Goal: Task Accomplishment & Management: Complete application form

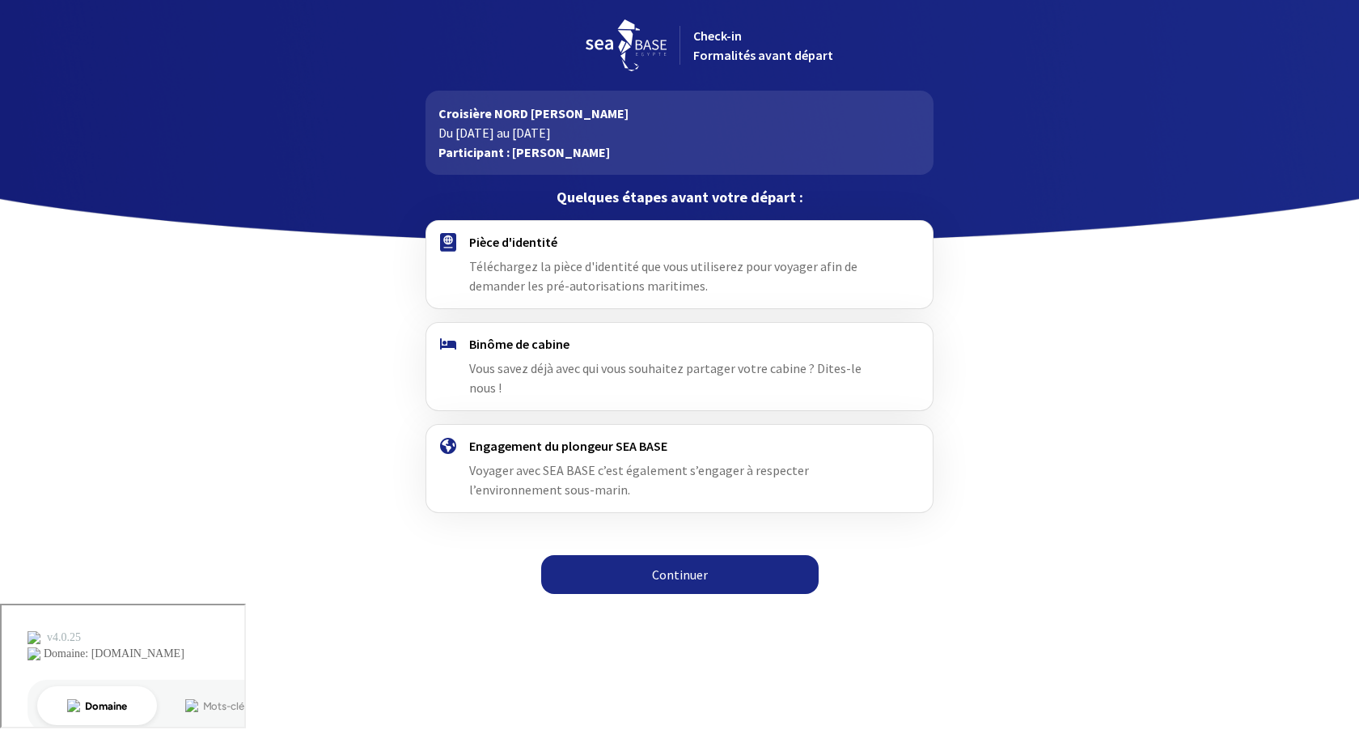
click at [641, 555] on link "Continuer" at bounding box center [680, 574] width 278 height 39
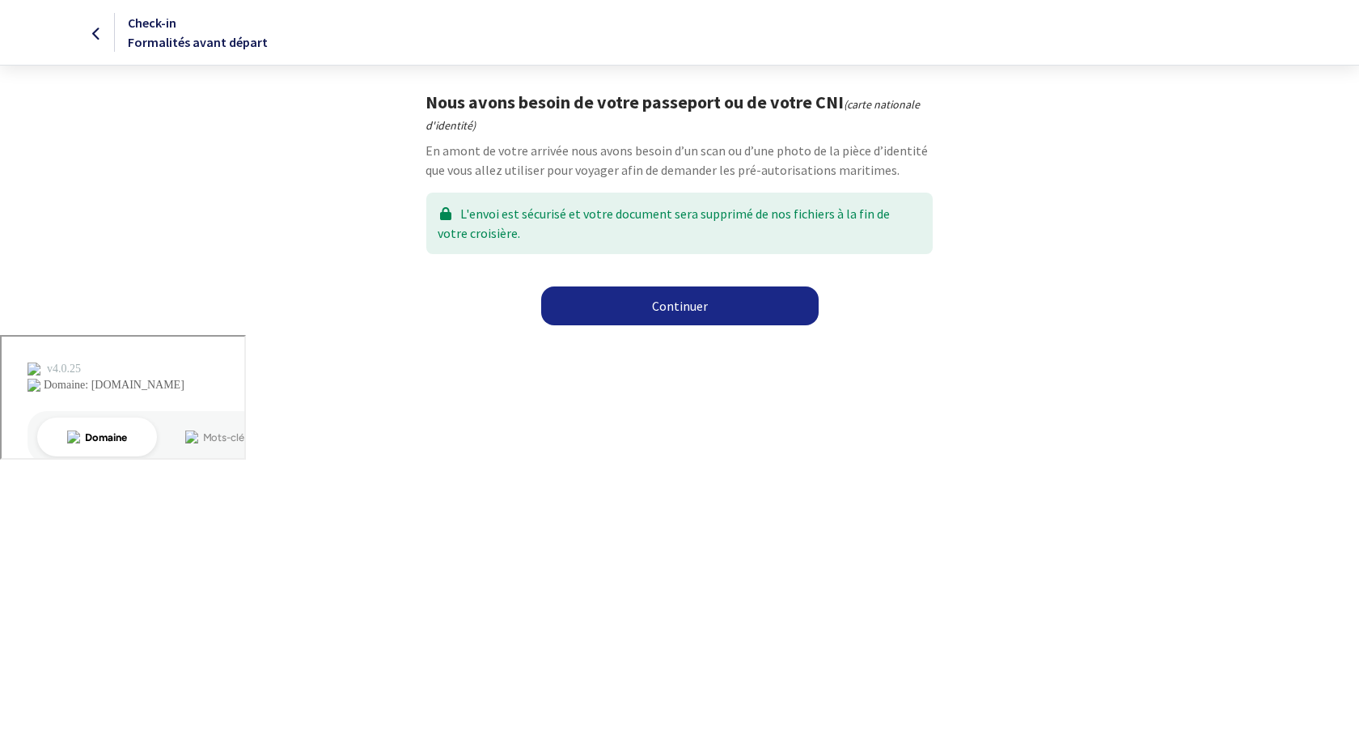
click at [629, 308] on link "Continuer" at bounding box center [680, 305] width 278 height 39
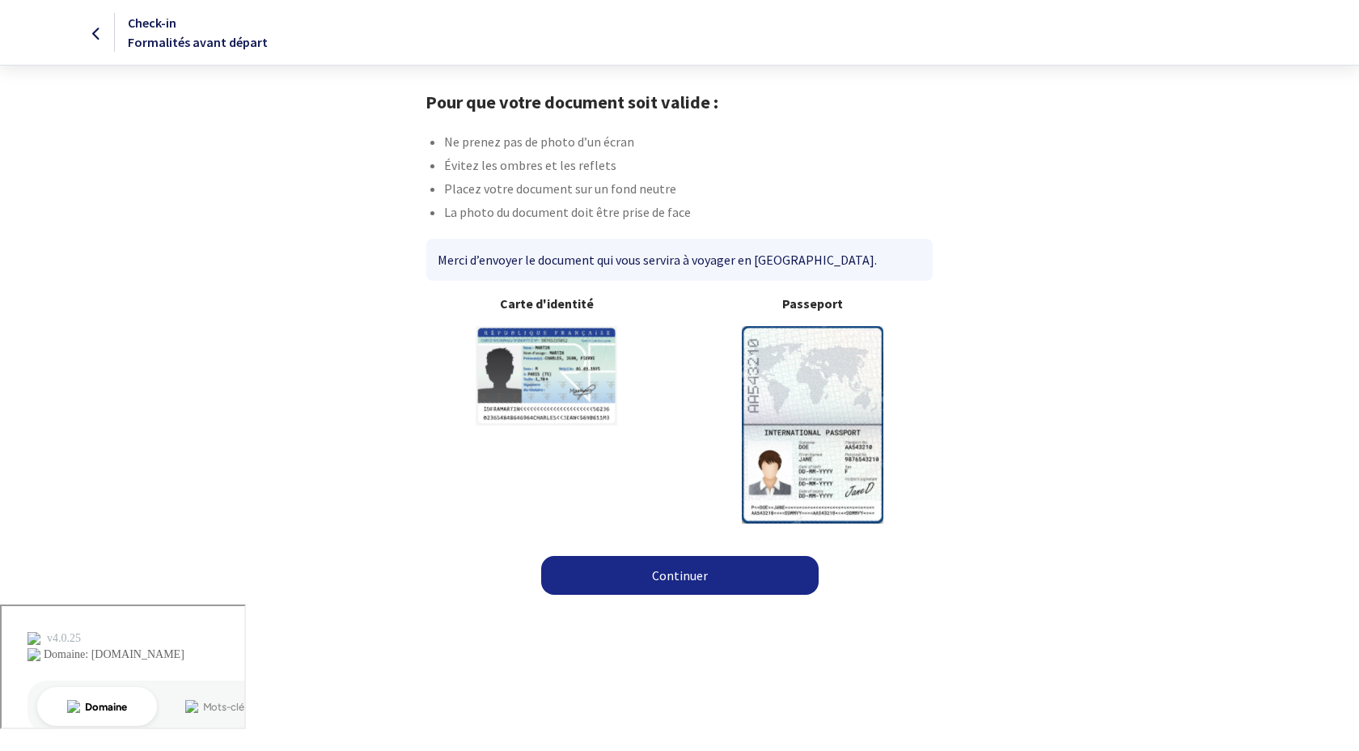
click at [652, 577] on link "Continuer" at bounding box center [680, 575] width 278 height 39
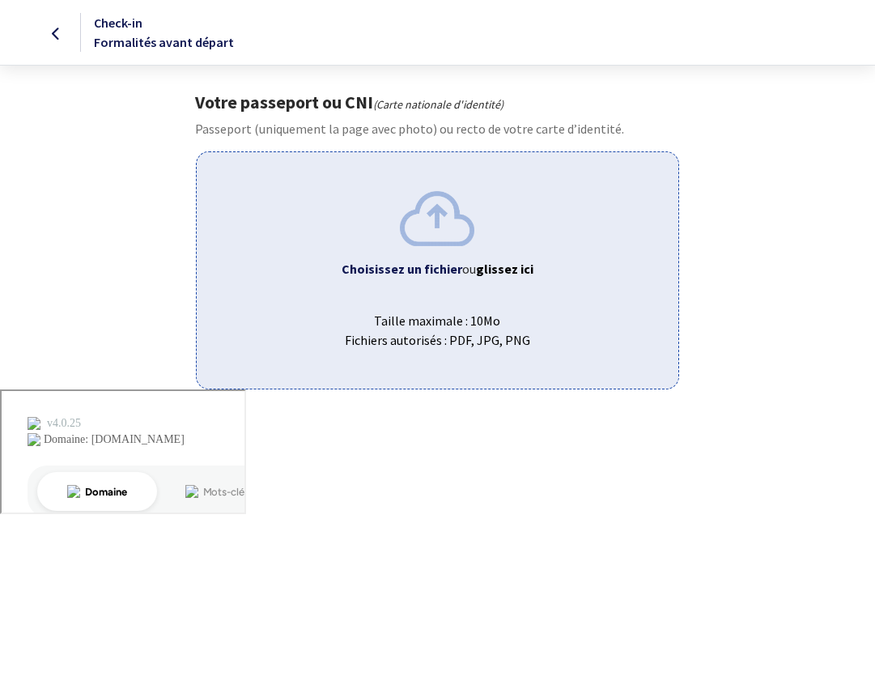
click at [445, 236] on img at bounding box center [437, 218] width 74 height 54
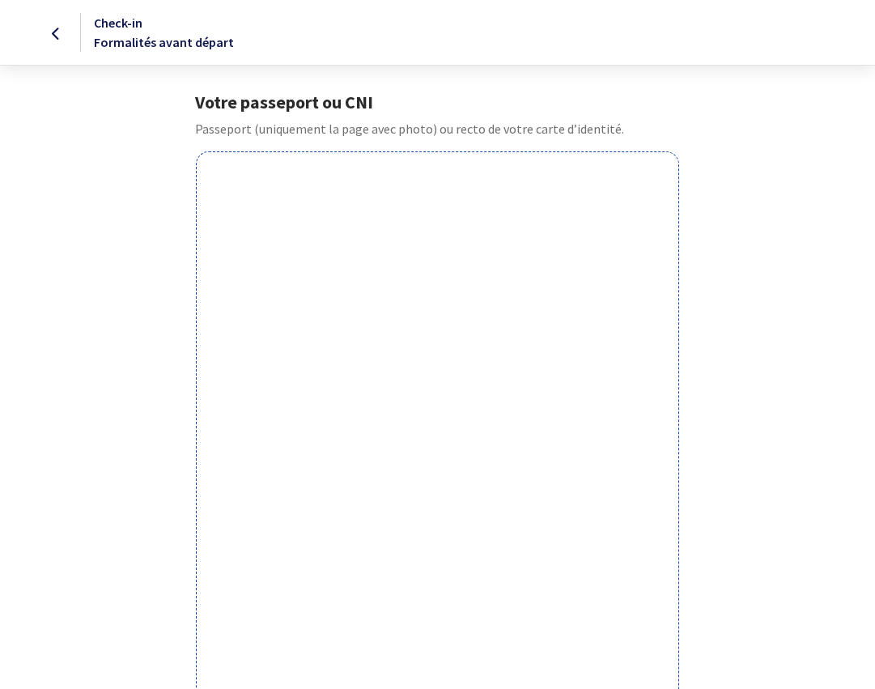
click at [64, 34] on div at bounding box center [37, 32] width 73 height 19
click at [56, 34] on icon at bounding box center [56, 34] width 9 height 1
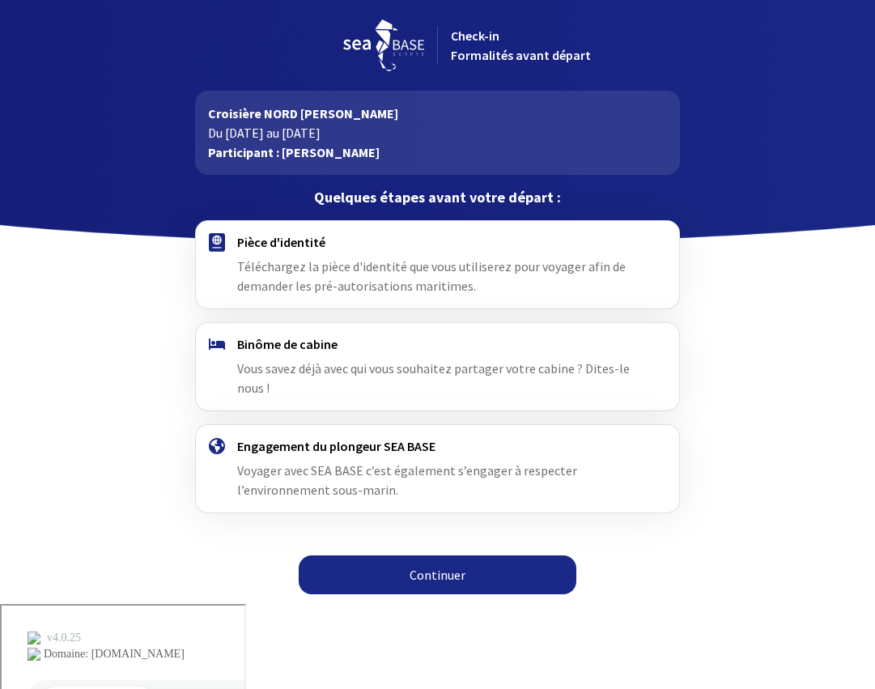
click at [317, 265] on span "Téléchargez la pièce d'identité que vous utiliserez pour voyager afin de demand…" at bounding box center [431, 276] width 388 height 36
click at [481, 567] on link "Continuer" at bounding box center [438, 574] width 278 height 39
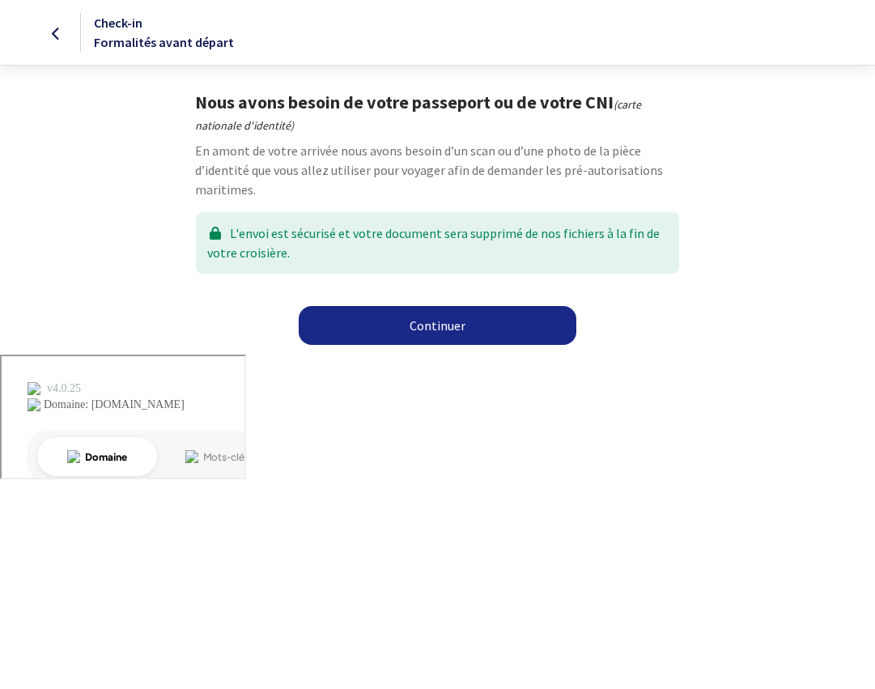
click at [367, 322] on link "Continuer" at bounding box center [438, 325] width 278 height 39
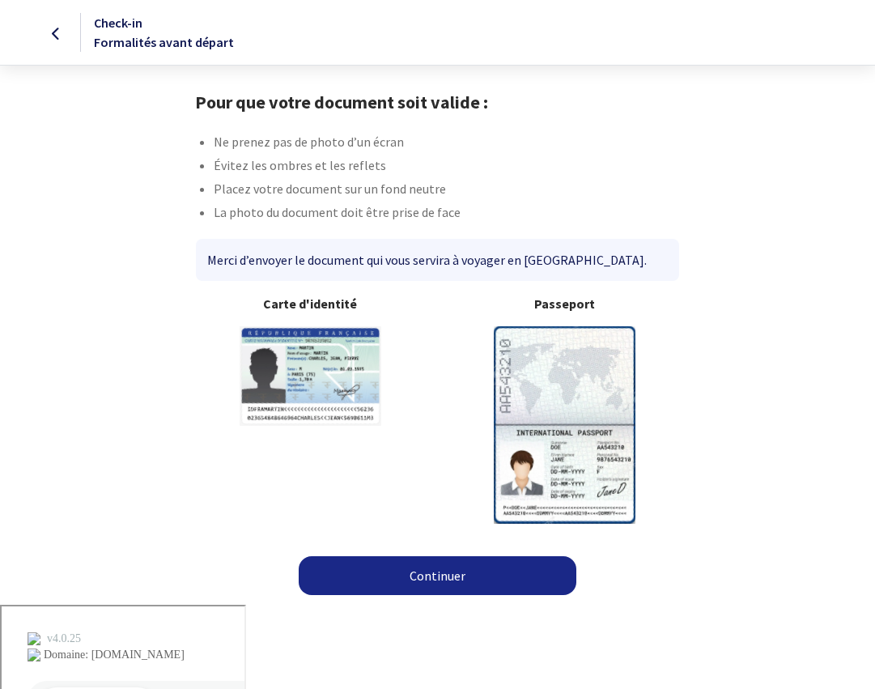
click at [418, 566] on link "Continuer" at bounding box center [438, 575] width 278 height 39
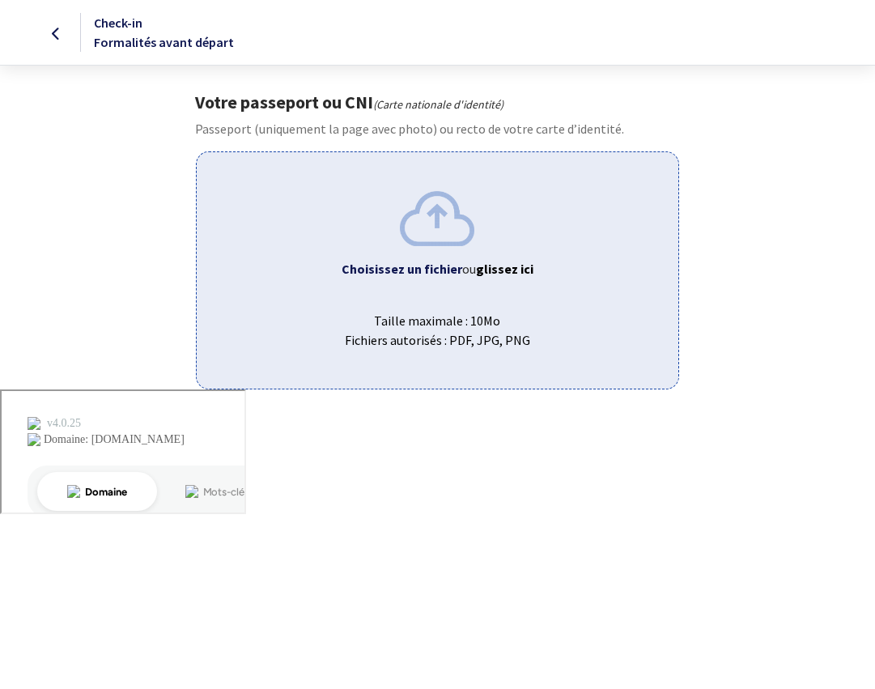
click at [305, 213] on div "Choisissez un fichier ou glissez ici Taille maximale : 10Mo Fichiers autorisés …" at bounding box center [437, 269] width 483 height 237
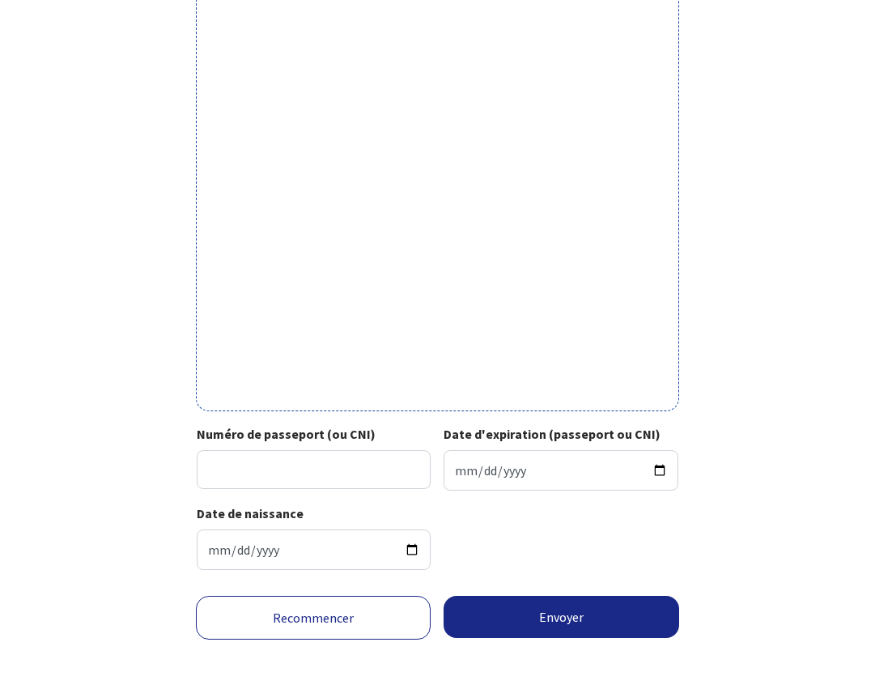
scroll to position [404, 0]
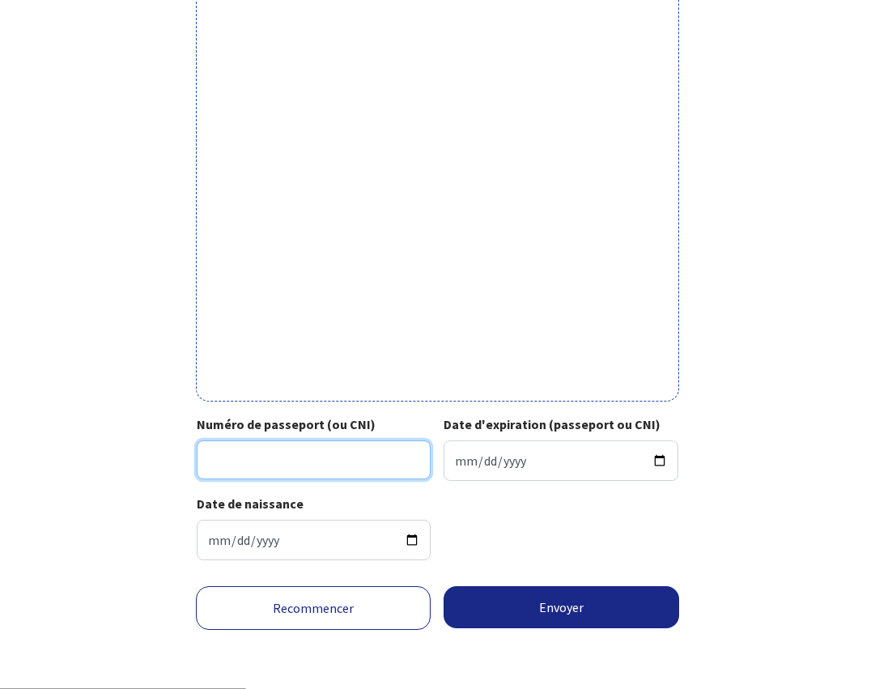
click at [235, 458] on input "Numéro de passeport (ou CNI)" at bounding box center [314, 459] width 234 height 39
type input "17AI81602"
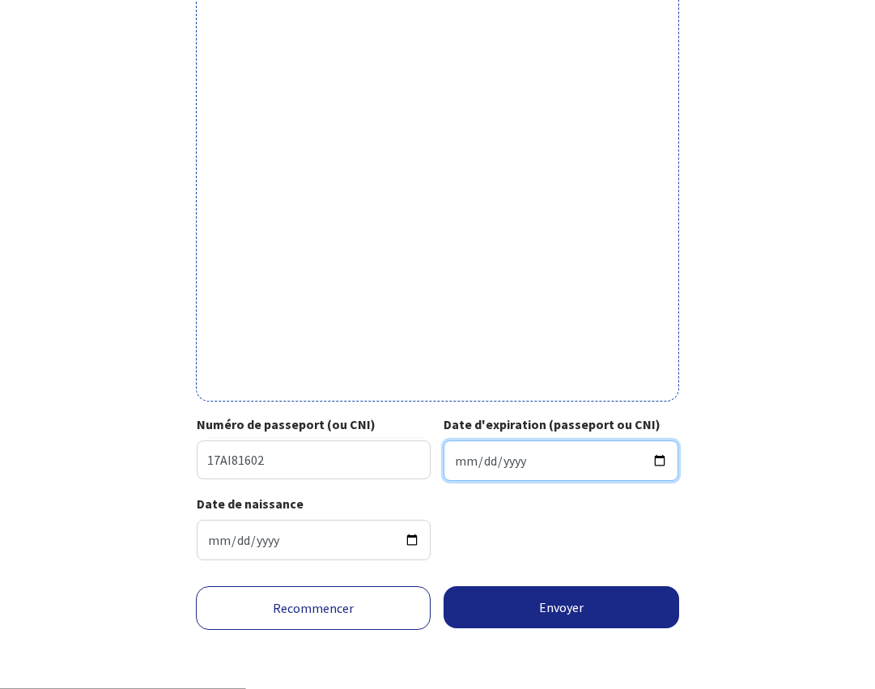
click at [477, 466] on input "Date d'expiration (passeport ou CNI)" at bounding box center [560, 460] width 234 height 40
click at [458, 461] on input "Date d'expiration (passeport ou CNI)" at bounding box center [560, 460] width 234 height 40
type input "2027-02-19"
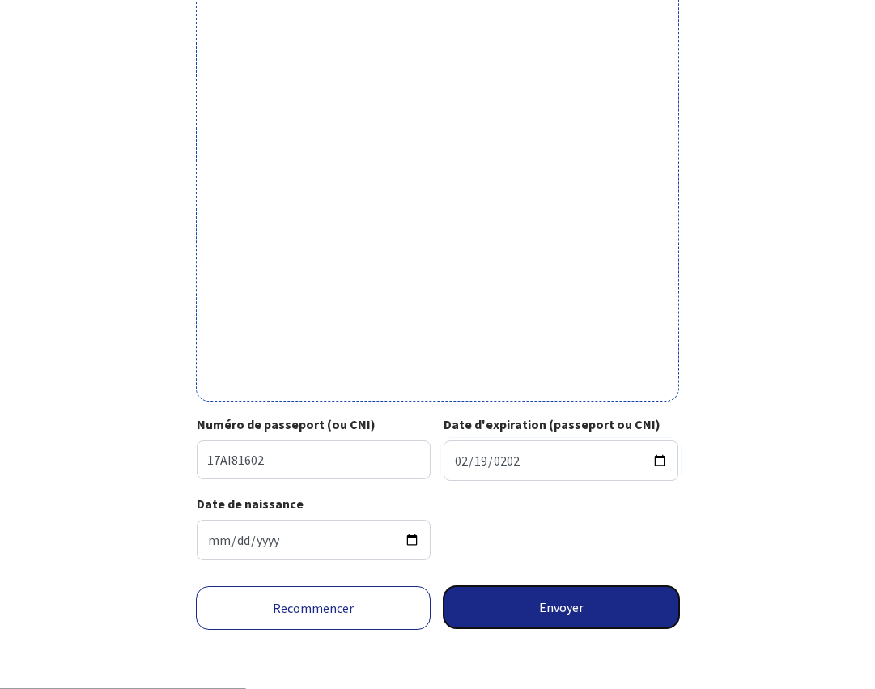
click at [579, 601] on button "Envoyer" at bounding box center [560, 607] width 235 height 42
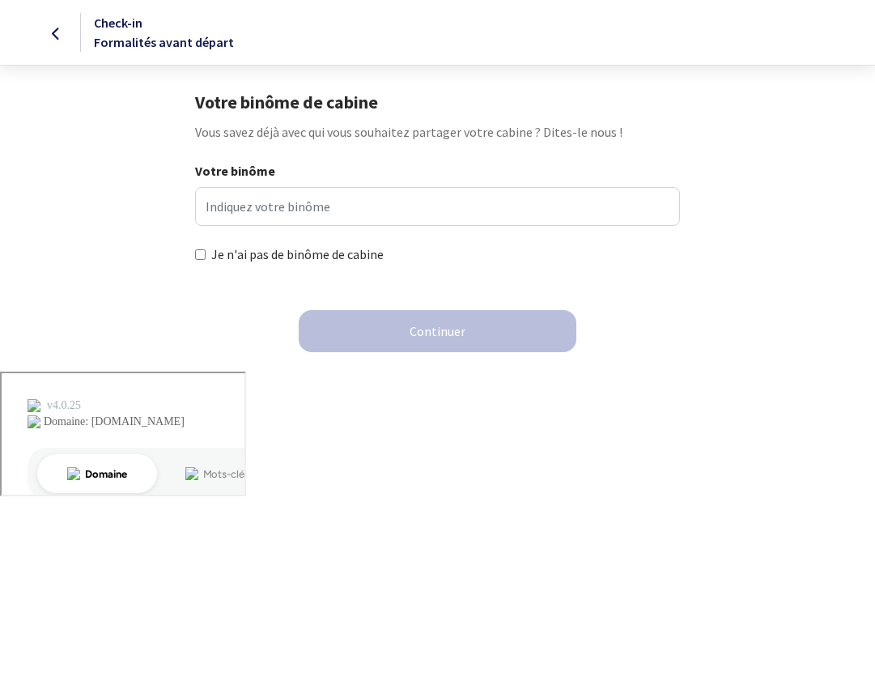
click at [235, 259] on label "Je n'ai pas de binôme de cabine" at bounding box center [297, 253] width 172 height 19
click at [206, 259] on input "Je n'ai pas de binôme de cabine" at bounding box center [200, 254] width 11 height 11
checkbox input "true"
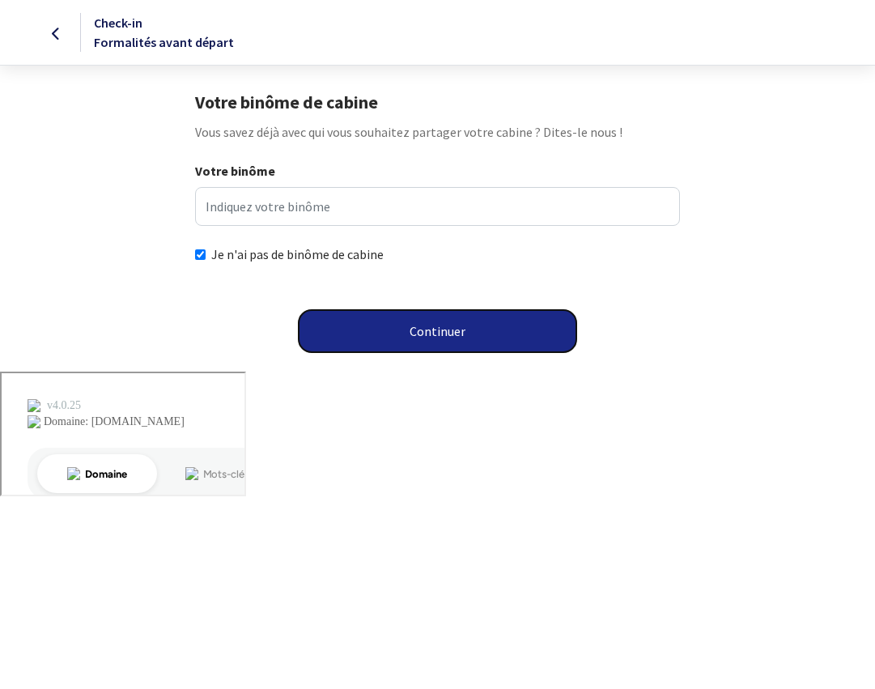
click at [379, 336] on button "Continuer" at bounding box center [438, 331] width 278 height 42
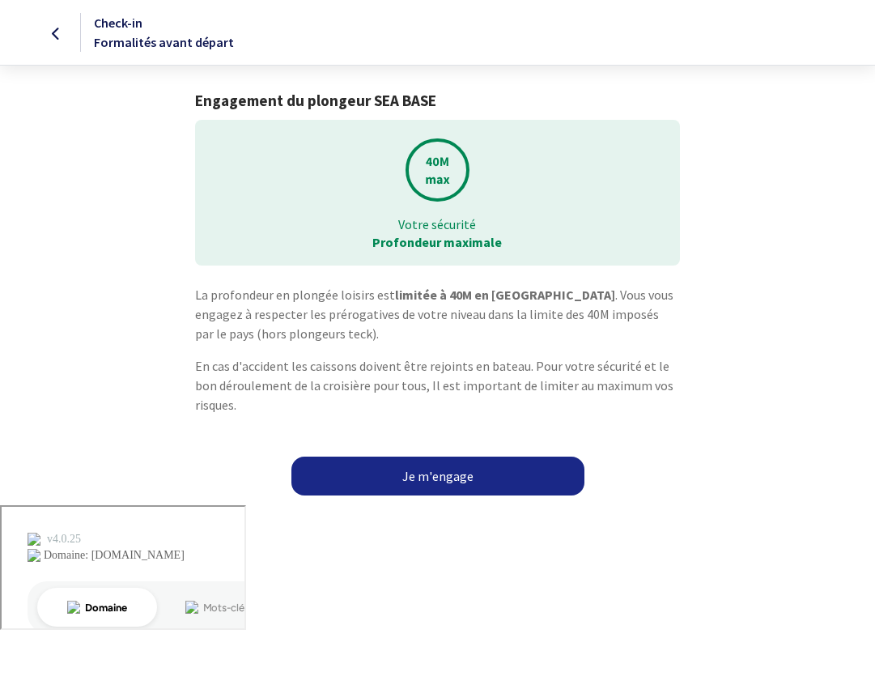
click at [394, 473] on link "Je m'engage" at bounding box center [437, 475] width 293 height 39
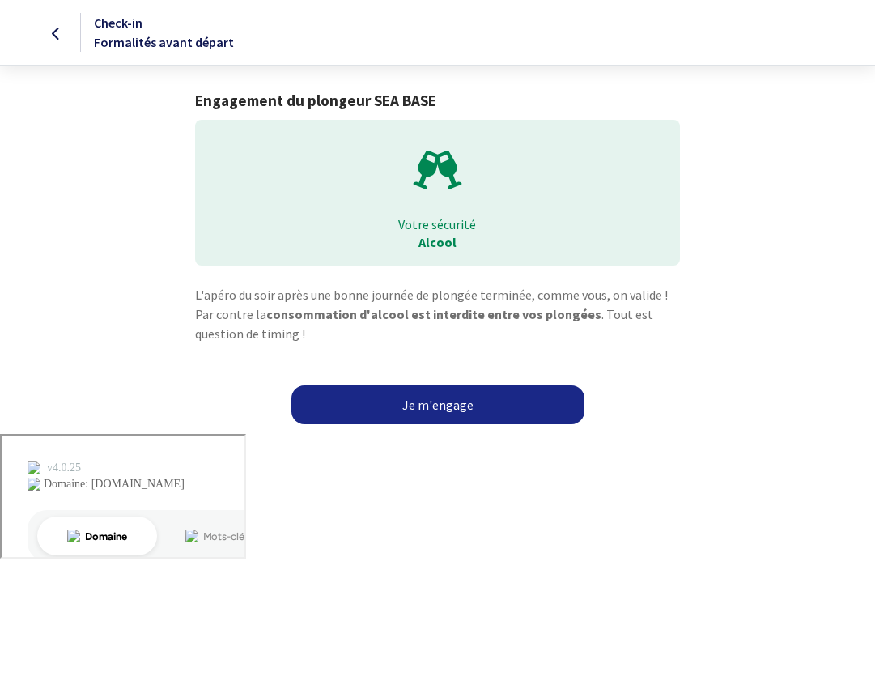
click at [400, 415] on link "Je m'engage" at bounding box center [437, 404] width 293 height 39
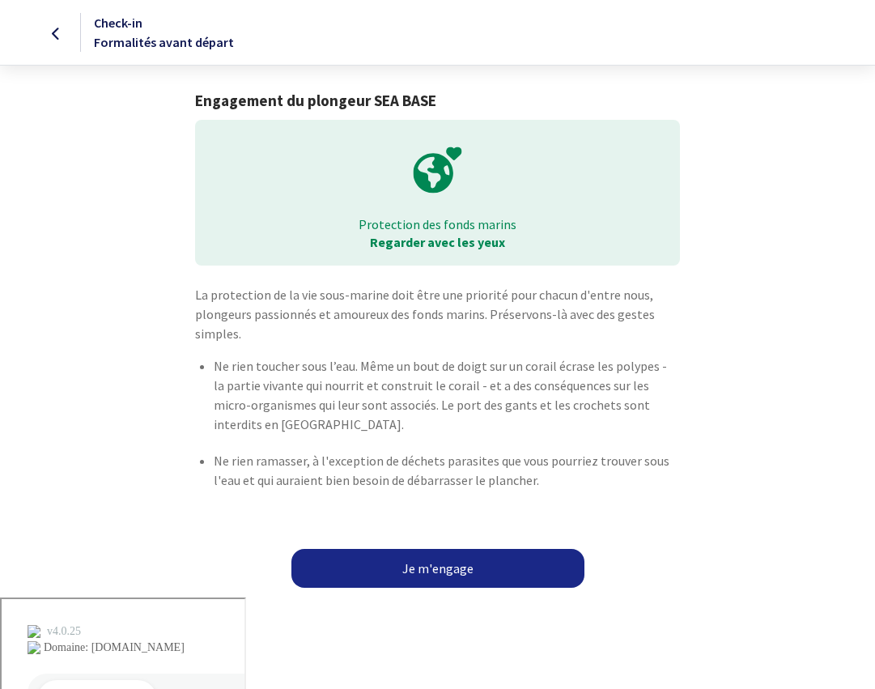
click at [388, 559] on link "Je m'engage" at bounding box center [437, 568] width 293 height 39
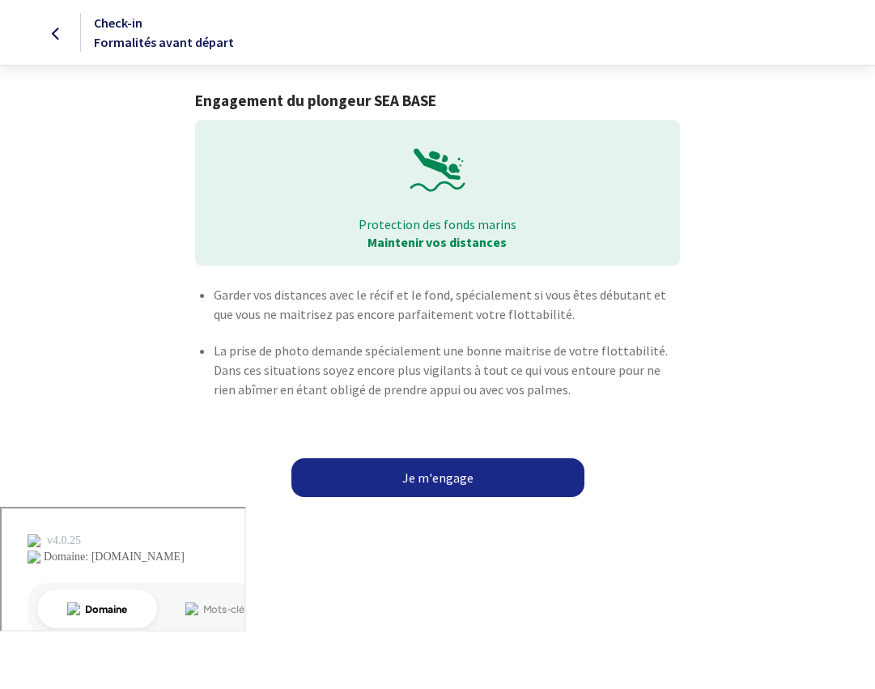
click at [396, 487] on link "Je m'engage" at bounding box center [437, 477] width 293 height 39
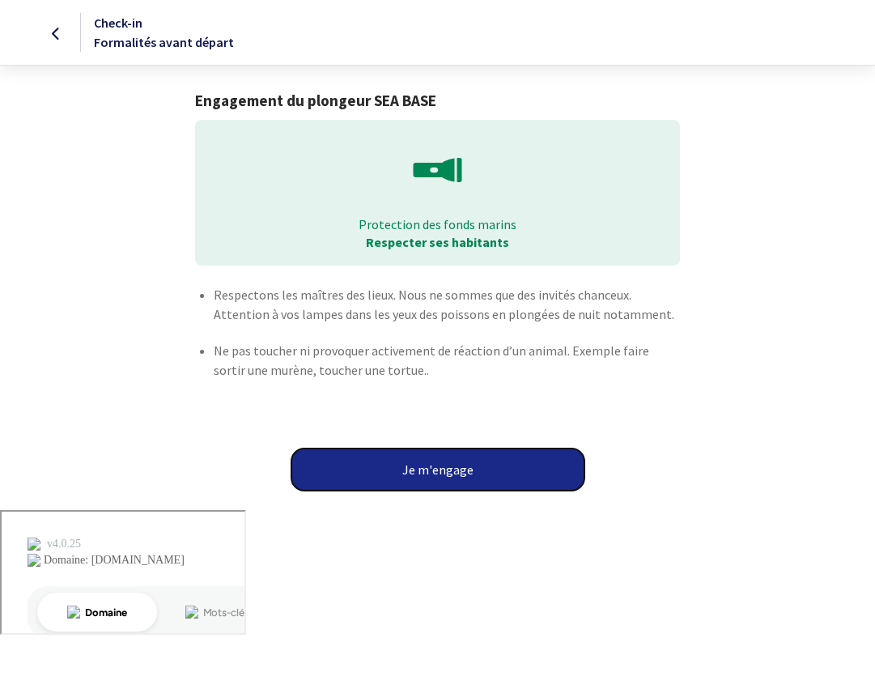
click at [406, 478] on button "Je m'engage" at bounding box center [437, 469] width 293 height 42
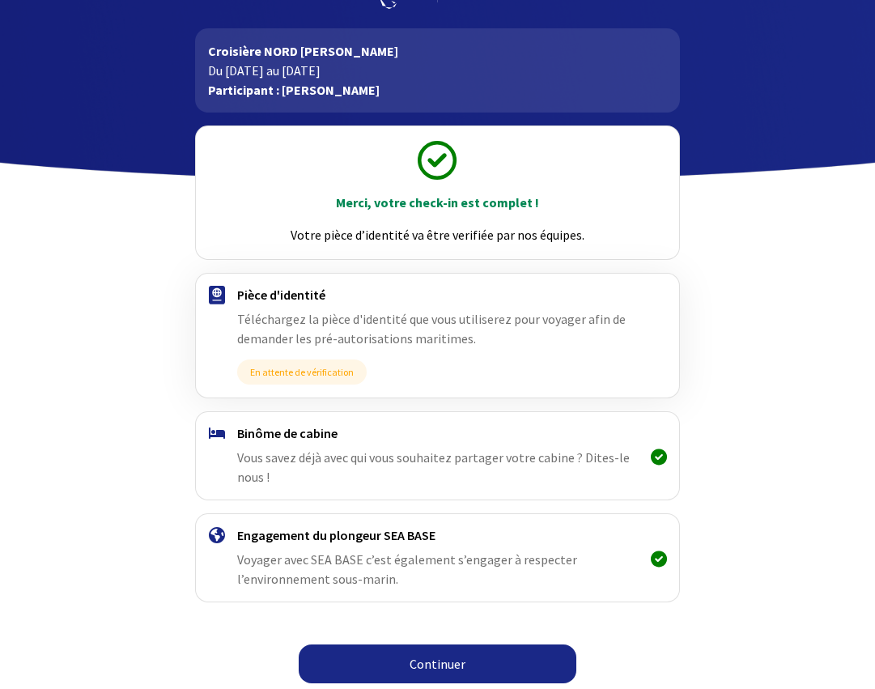
scroll to position [66, 0]
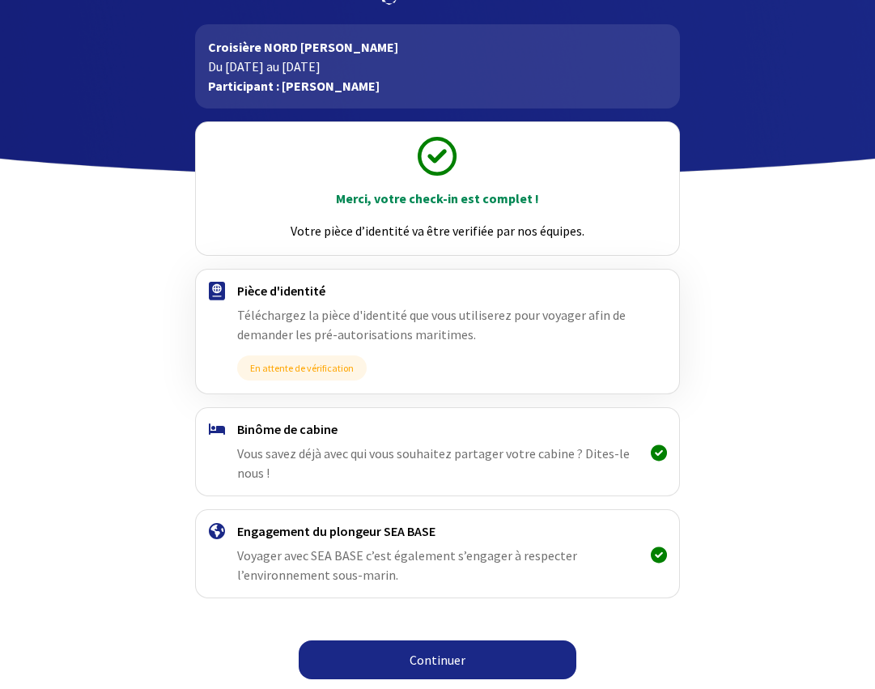
click at [412, 656] on link "Continuer" at bounding box center [438, 659] width 278 height 39
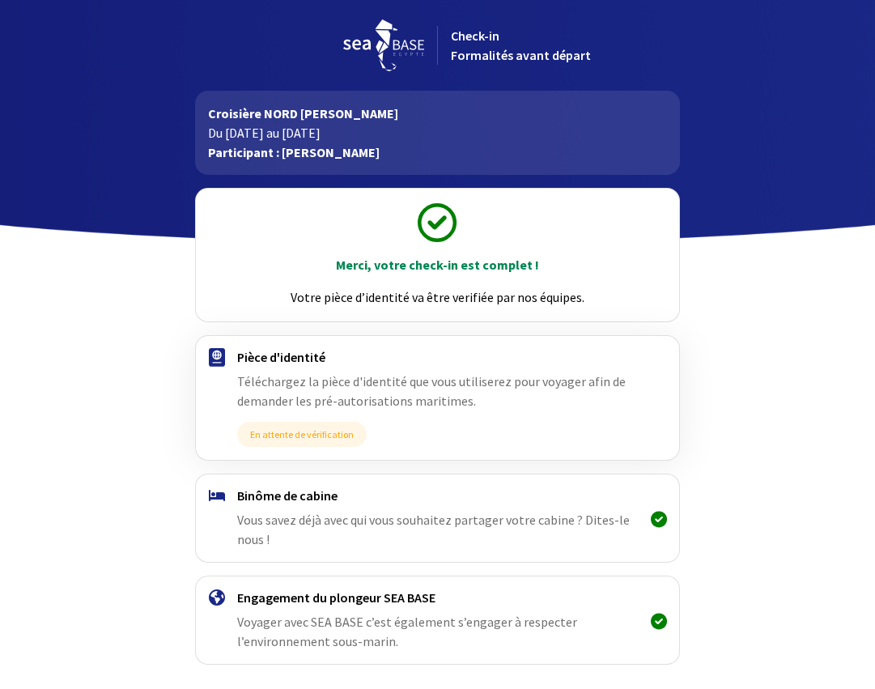
scroll to position [66, 0]
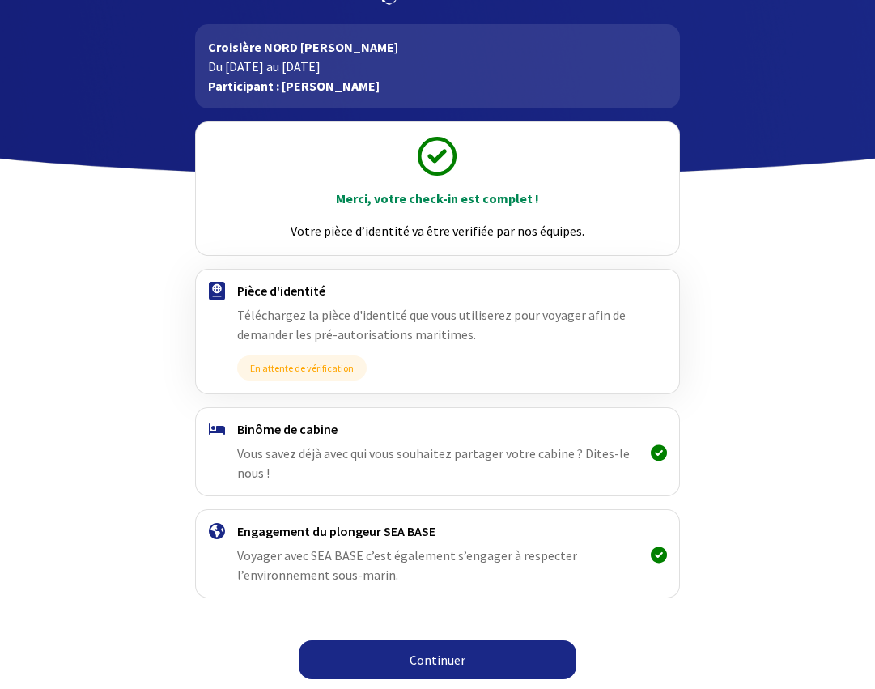
click at [434, 656] on link "Continuer" at bounding box center [438, 659] width 278 height 39
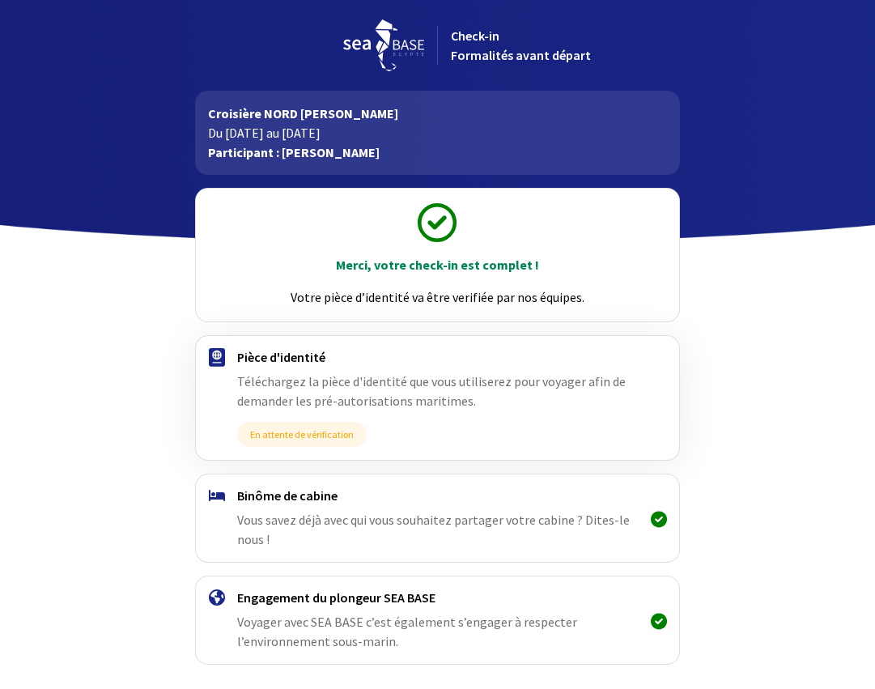
scroll to position [66, 0]
